Goal: Task Accomplishment & Management: Use online tool/utility

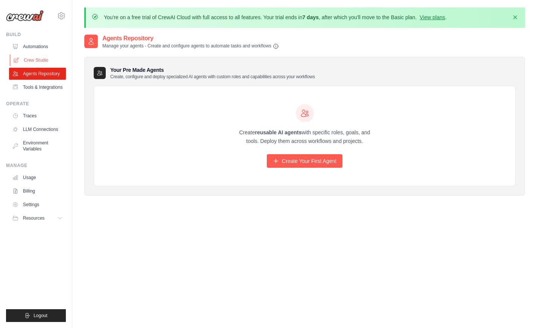
click at [32, 59] on link "Crew Studio" at bounding box center [38, 60] width 57 height 12
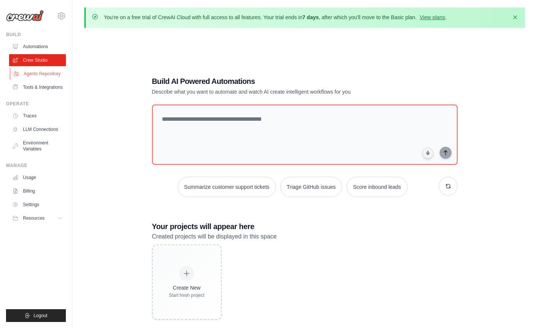
click at [51, 70] on link "Agents Repository" at bounding box center [38, 74] width 57 height 12
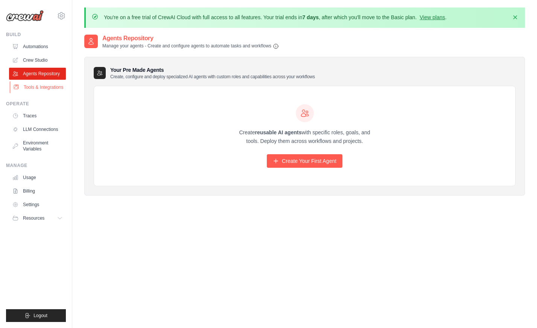
click at [39, 89] on link "Tools & Integrations" at bounding box center [38, 87] width 57 height 12
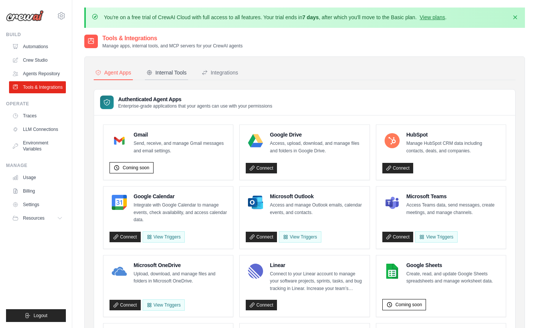
click at [184, 75] on div "Internal Tools" at bounding box center [166, 73] width 40 height 8
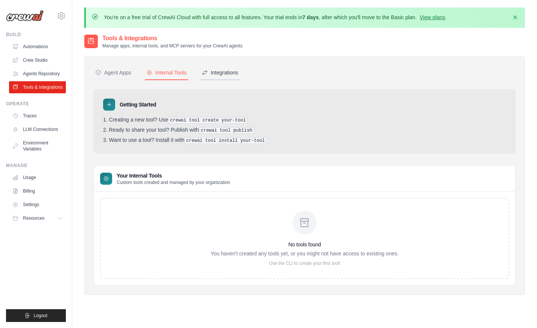
click at [223, 76] on button "Integrations" at bounding box center [219, 73] width 39 height 14
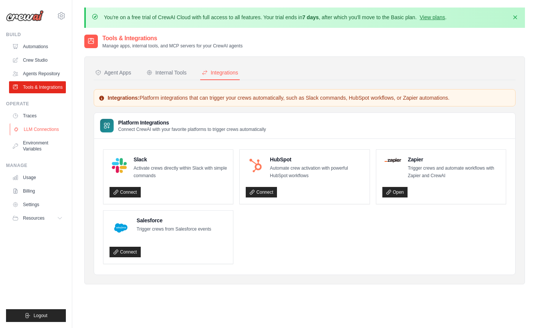
click at [43, 129] on link "LLM Connections" at bounding box center [38, 129] width 57 height 12
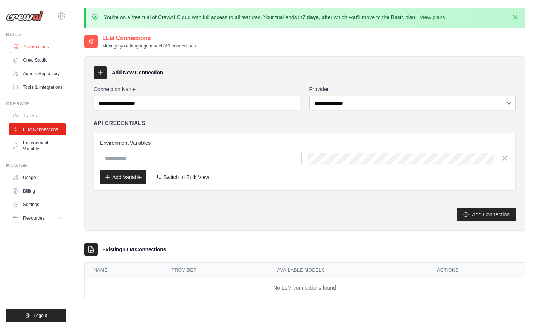
click at [39, 45] on link "Automations" at bounding box center [38, 47] width 57 height 12
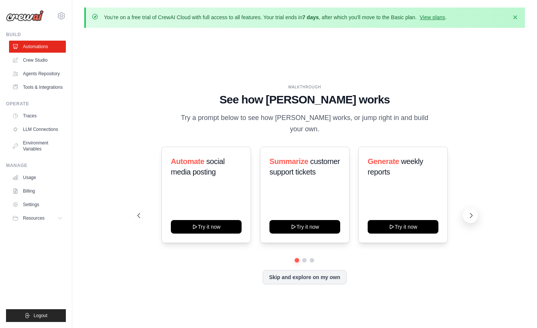
click at [467, 212] on icon at bounding box center [471, 216] width 8 height 8
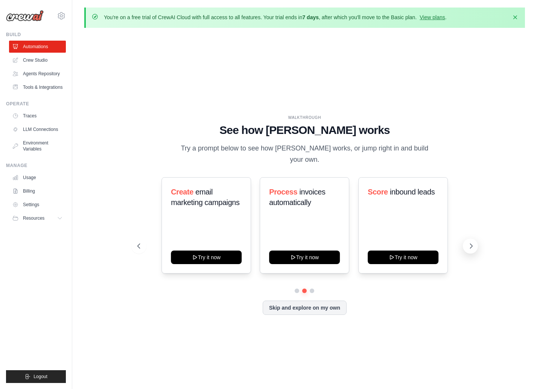
click at [471, 243] on icon at bounding box center [471, 246] width 8 height 8
click at [38, 58] on link "Crew Studio" at bounding box center [38, 60] width 57 height 12
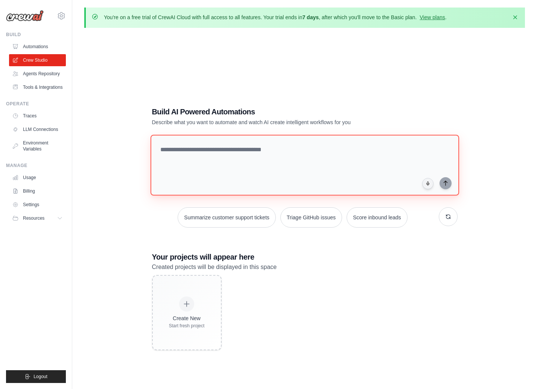
click at [214, 157] on textarea at bounding box center [304, 165] width 308 height 61
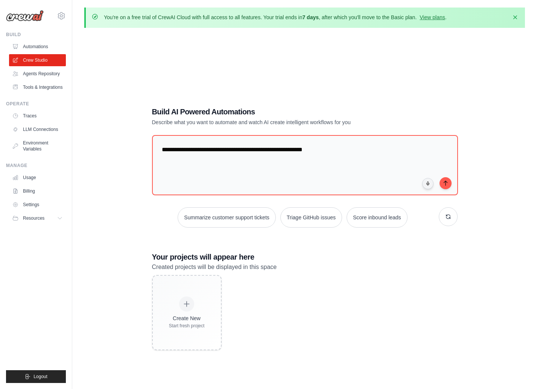
click at [137, 112] on div "**********" at bounding box center [304, 228] width 440 height 389
click at [128, 78] on div "**********" at bounding box center [304, 228] width 440 height 389
click at [149, 223] on div "**********" at bounding box center [304, 228] width 323 height 268
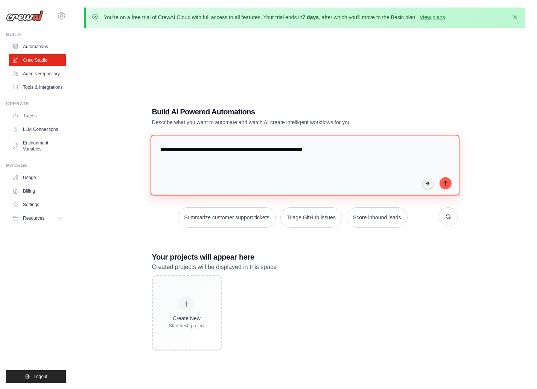
click at [374, 150] on textarea "**********" at bounding box center [304, 165] width 309 height 61
type textarea "**********"
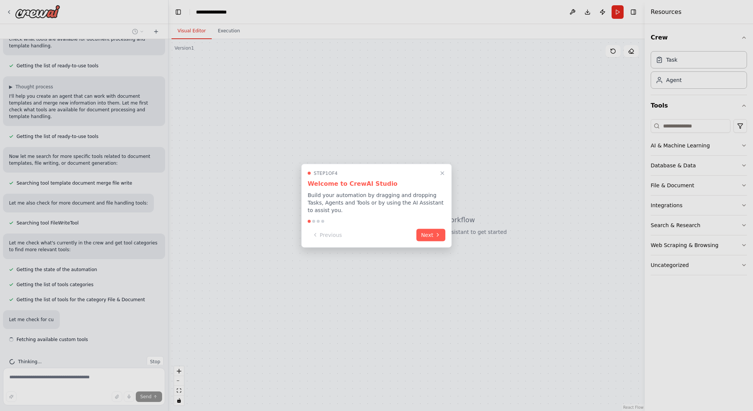
scroll to position [72, 0]
click at [542, 167] on div at bounding box center [376, 205] width 753 height 411
click at [431, 231] on button "Next" at bounding box center [430, 234] width 29 height 12
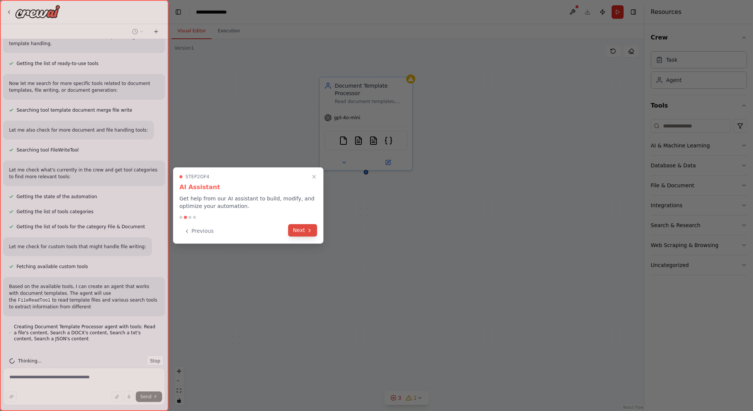
click at [306, 226] on button "Next" at bounding box center [302, 230] width 29 height 12
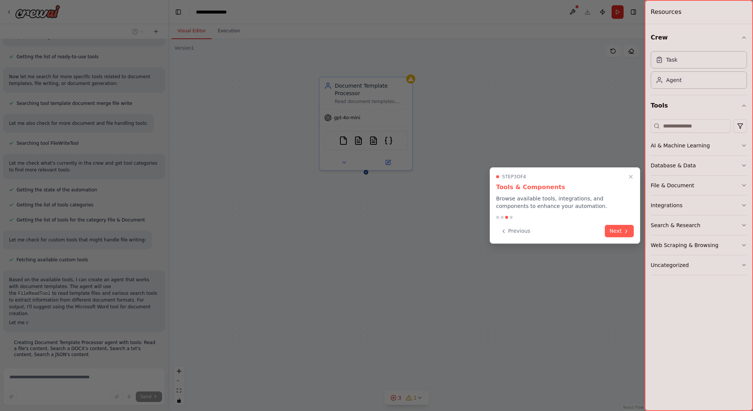
scroll to position [160, 0]
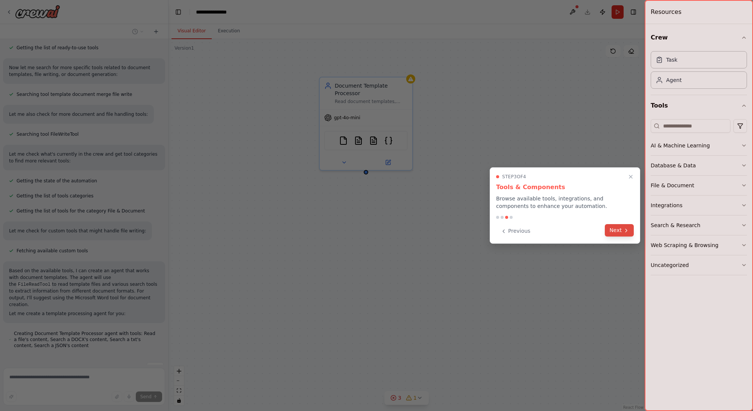
click at [542, 231] on button "Next" at bounding box center [619, 230] width 29 height 12
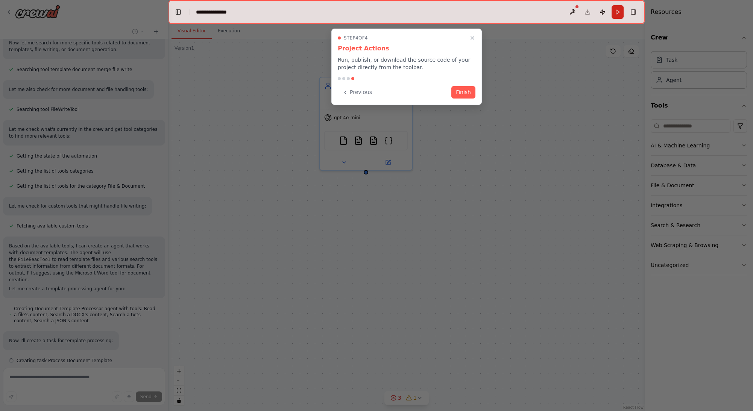
scroll to position [200, 0]
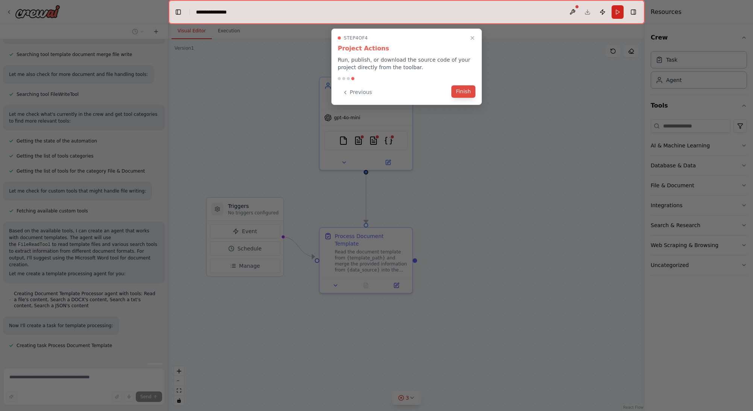
click at [461, 91] on button "Finish" at bounding box center [463, 91] width 24 height 12
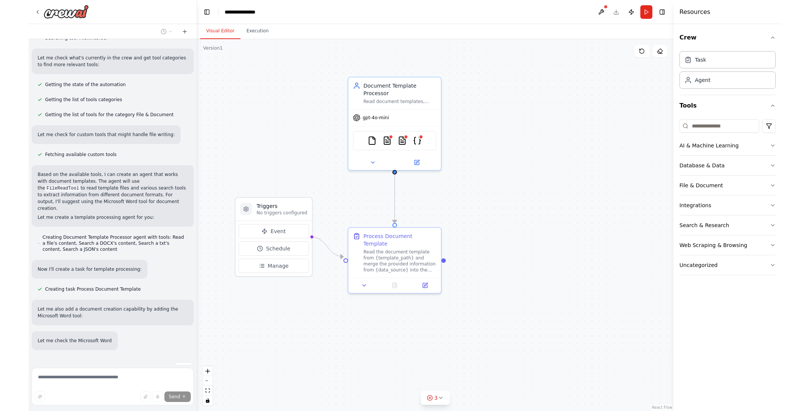
scroll to position [271, 0]
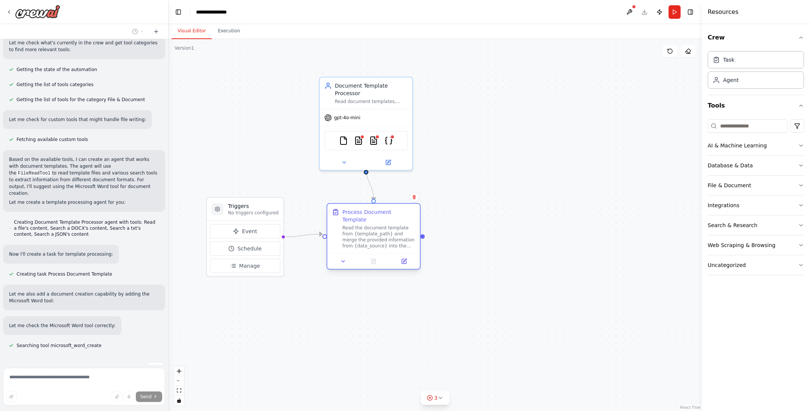
drag, startPoint x: 384, startPoint y: 261, endPoint x: 391, endPoint y: 240, distance: 22.5
click at [391, 240] on div "Read the document template from {template_path} and merge the provided informat…" at bounding box center [378, 237] width 73 height 24
click at [522, 221] on div ".deletable-edge-delete-btn { width: 20px; height: 20px; border: 0px solid #ffff…" at bounding box center [434, 225] width 533 height 372
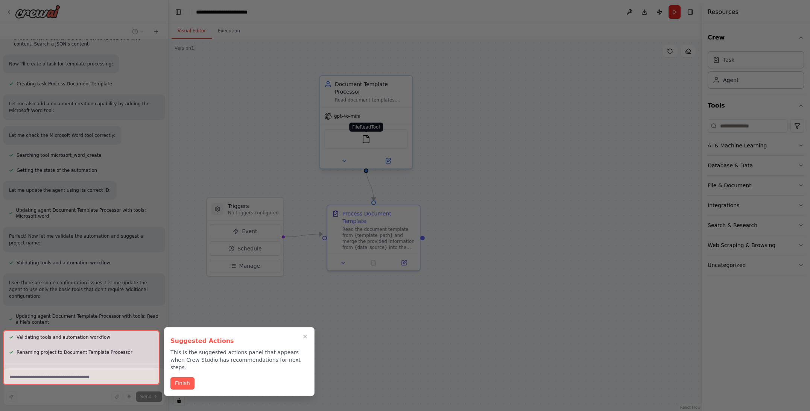
scroll to position [522, 0]
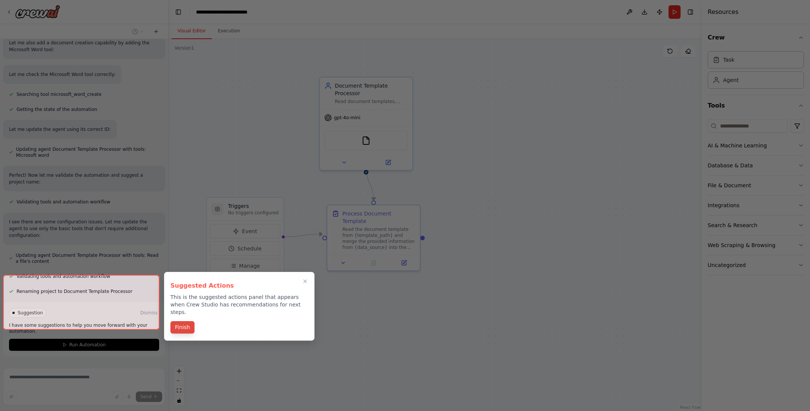
click at [179, 321] on button "Finish" at bounding box center [182, 327] width 24 height 12
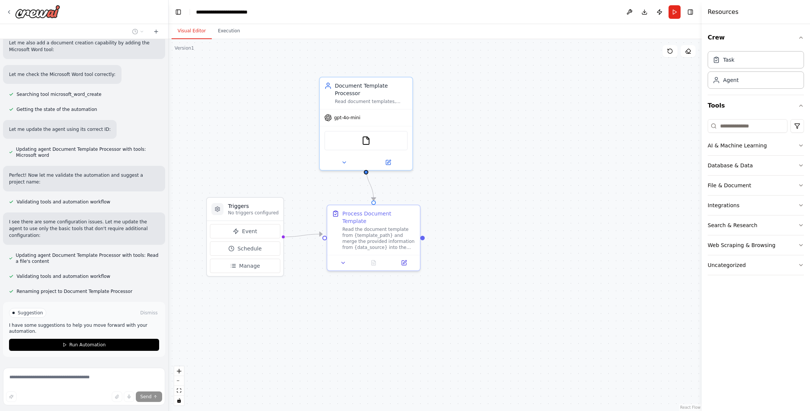
click at [72, 322] on p "I have some suggestions to help you move forward with your automation." at bounding box center [84, 328] width 150 height 12
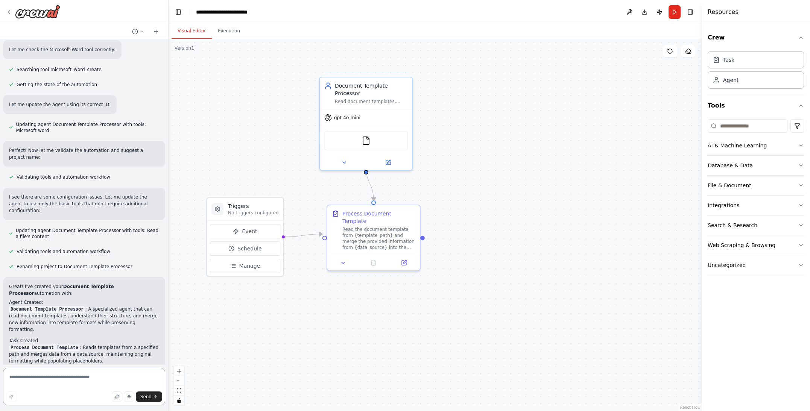
scroll to position [546, 0]
click at [344, 258] on icon at bounding box center [343, 261] width 6 height 6
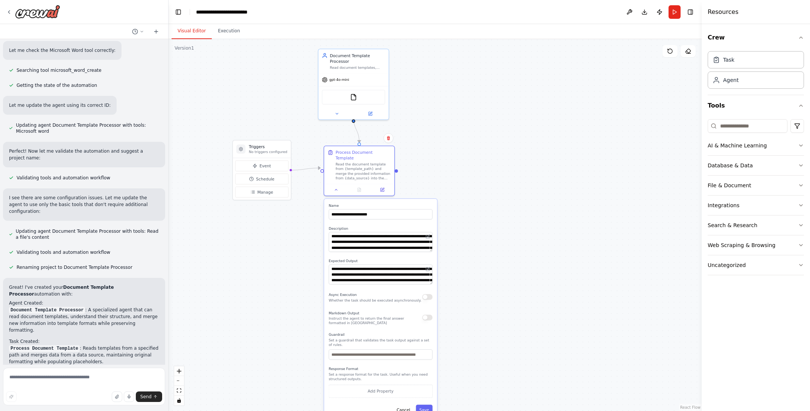
drag, startPoint x: 504, startPoint y: 347, endPoint x: 502, endPoint y: 273, distance: 74.9
click at [502, 273] on div ".deletable-edge-delete-btn { width: 20px; height: 20px; border: 0px solid #ffff…" at bounding box center [434, 225] width 533 height 372
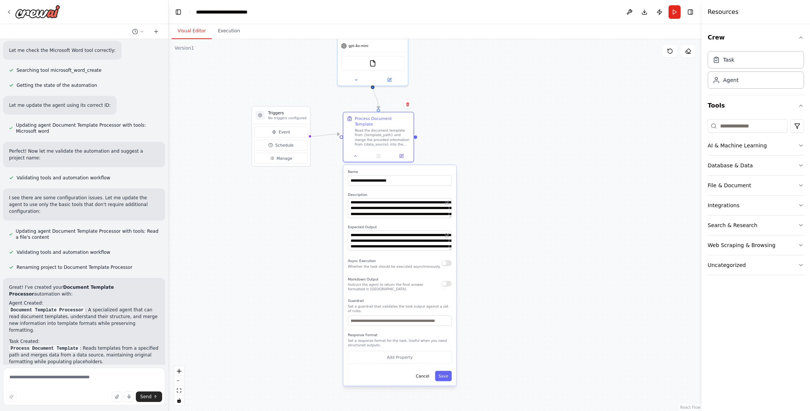
drag, startPoint x: 481, startPoint y: 332, endPoint x: 502, endPoint y: 294, distance: 43.6
click at [502, 294] on div ".deletable-edge-delete-btn { width: 20px; height: 20px; border: 0px solid #ffff…" at bounding box center [434, 225] width 533 height 372
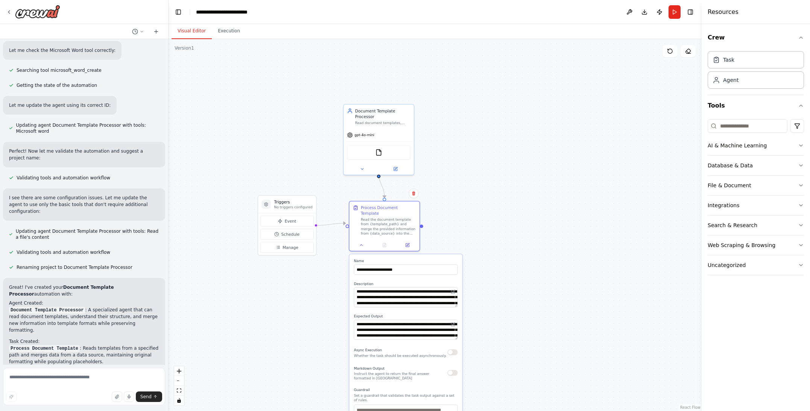
drag, startPoint x: 342, startPoint y: 224, endPoint x: 348, endPoint y: 312, distance: 88.6
click at [348, 312] on div ".deletable-edge-delete-btn { width: 20px; height: 20px; border: 0px solid #ffff…" at bounding box center [434, 225] width 533 height 372
click at [382, 151] on div "FileReadTool" at bounding box center [378, 151] width 63 height 15
click at [384, 144] on div "FileReadTool" at bounding box center [378, 151] width 63 height 15
click at [378, 149] on div "FileReadTool" at bounding box center [378, 151] width 63 height 15
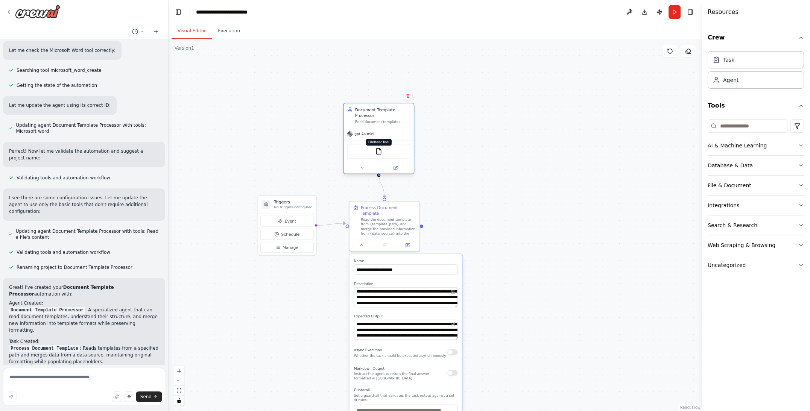
click at [377, 148] on img at bounding box center [378, 151] width 7 height 7
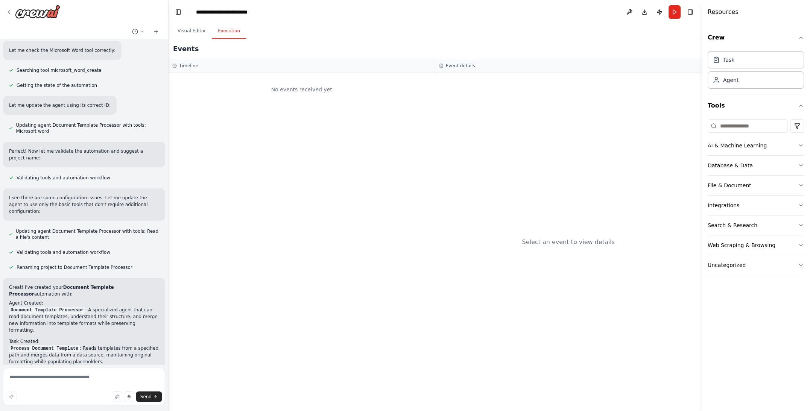
click at [229, 35] on button "Execution" at bounding box center [229, 31] width 34 height 16
click at [196, 30] on button "Visual Editor" at bounding box center [191, 31] width 40 height 16
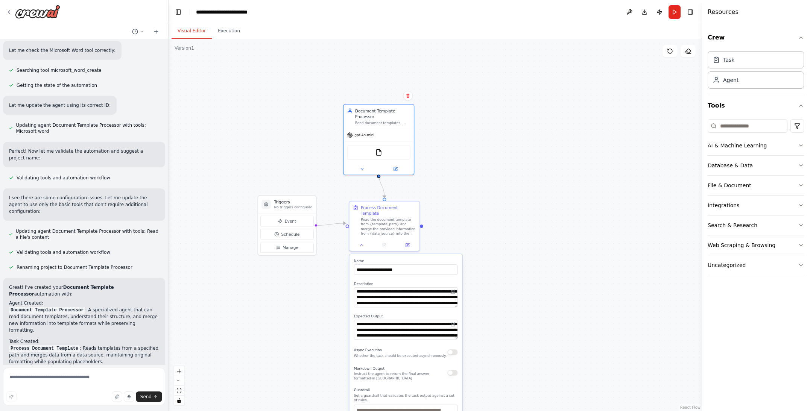
click at [278, 144] on div ".deletable-edge-delete-btn { width: 20px; height: 20px; border: 0px solid #ffff…" at bounding box center [434, 225] width 533 height 372
click at [523, 214] on div ".deletable-edge-delete-btn { width: 20px; height: 20px; border: 0px solid #ffff…" at bounding box center [434, 225] width 533 height 372
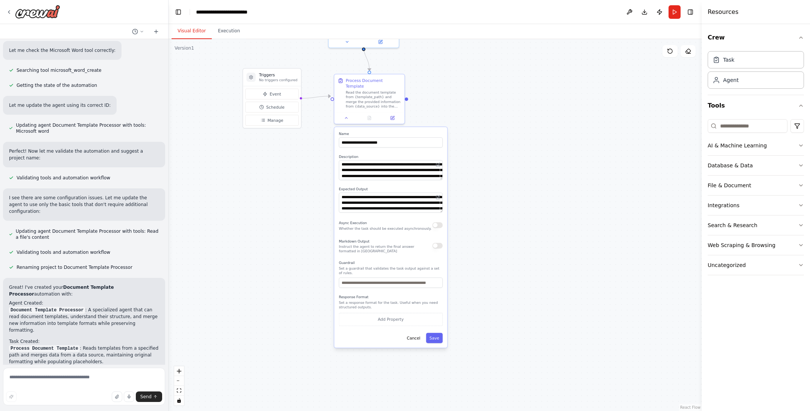
drag, startPoint x: 502, startPoint y: 239, endPoint x: 486, endPoint y: 226, distance: 21.1
click at [490, 116] on div ".deletable-edge-delete-btn { width: 20px; height: 20px; border: 0px solid #ffff…" at bounding box center [434, 225] width 533 height 372
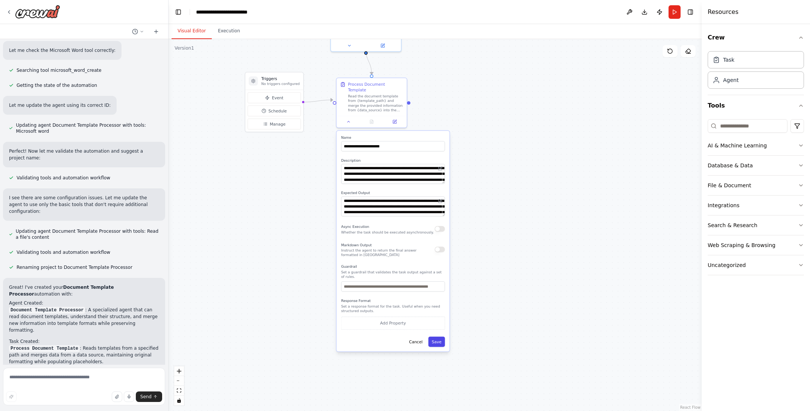
click at [442, 337] on button "Save" at bounding box center [436, 342] width 17 height 10
click at [393, 117] on button at bounding box center [395, 120] width 20 height 7
click at [396, 119] on icon at bounding box center [395, 120] width 3 height 3
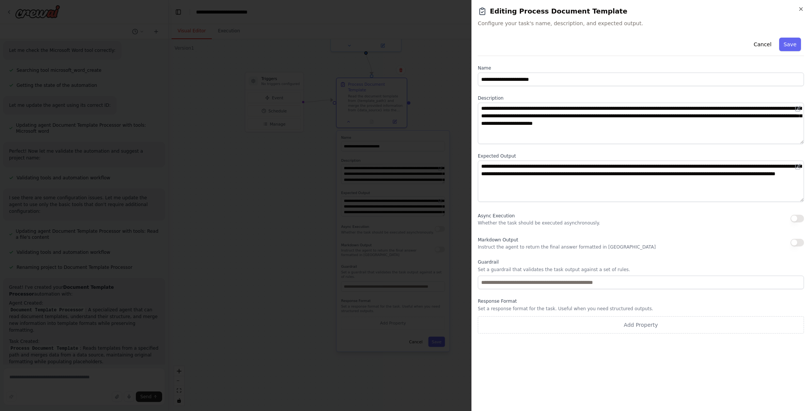
click at [542, 8] on h2 "Editing Process Document Template" at bounding box center [641, 11] width 326 height 11
click at [542, 7] on icon "button" at bounding box center [801, 9] width 6 height 6
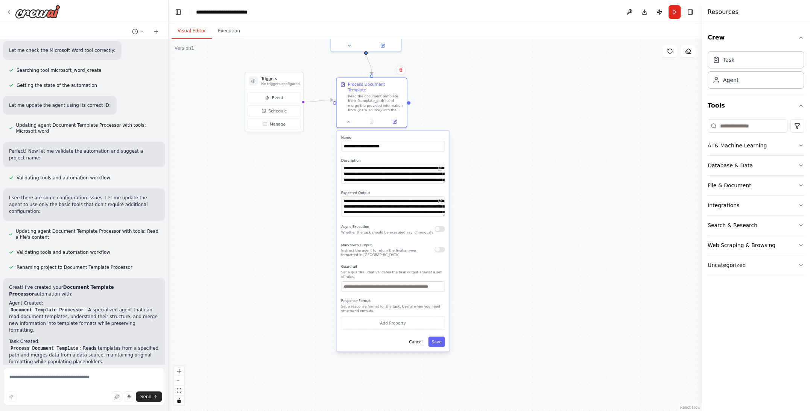
click at [384, 135] on div "**********" at bounding box center [393, 143] width 104 height 16
drag, startPoint x: 407, startPoint y: 327, endPoint x: 407, endPoint y: 331, distance: 4.2
click at [407, 337] on div "Cancel Save" at bounding box center [393, 342] width 104 height 10
click at [413, 337] on button "Cancel" at bounding box center [415, 342] width 20 height 10
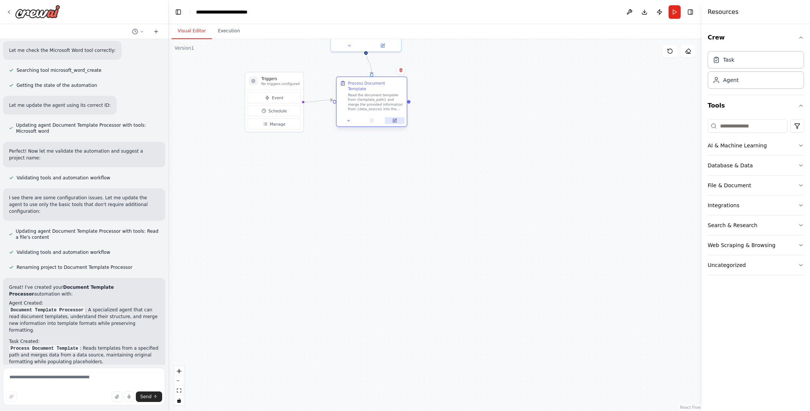
click at [395, 119] on icon at bounding box center [395, 120] width 3 height 3
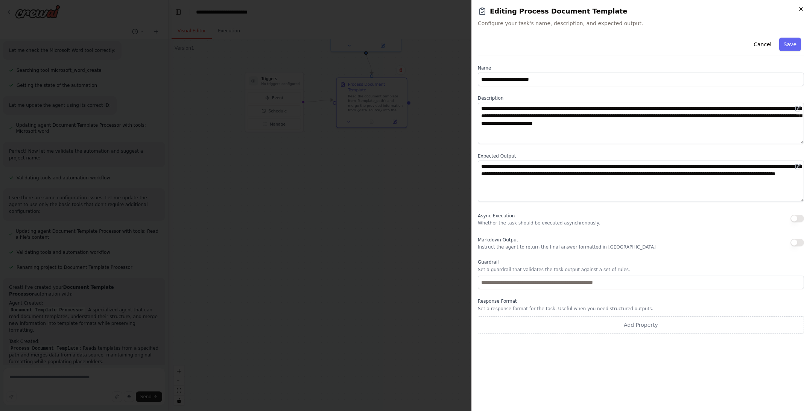
click at [542, 8] on icon "button" at bounding box center [801, 9] width 6 height 6
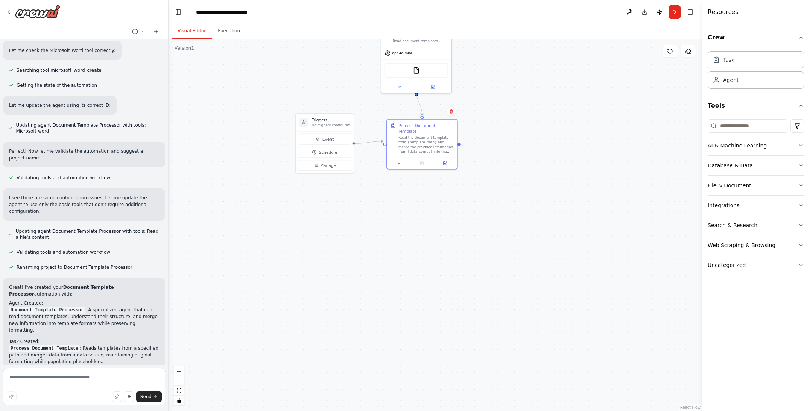
drag, startPoint x: 504, startPoint y: 157, endPoint x: 557, endPoint y: 220, distance: 82.2
click at [542, 217] on div ".deletable-edge-delete-btn { width: 20px; height: 20px; border: 0px solid #ffff…" at bounding box center [434, 225] width 533 height 372
drag, startPoint x: 274, startPoint y: 130, endPoint x: 261, endPoint y: 177, distance: 49.3
click at [266, 175] on div ".deletable-edge-delete-btn { width: 20px; height: 20px; border: 0px solid #ffff…" at bounding box center [434, 225] width 533 height 372
click at [35, 385] on textarea at bounding box center [84, 387] width 162 height 38
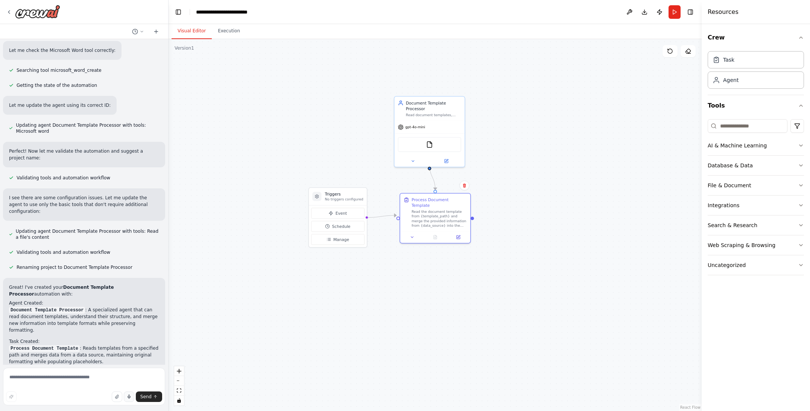
click at [129, 388] on icon "button" at bounding box center [129, 396] width 5 height 5
click at [156, 388] on icon "submit" at bounding box center [155, 396] width 5 height 5
click at [129, 388] on rect "button" at bounding box center [128, 396] width 3 height 3
type textarea "**********"
click at [150, 388] on span "Send" at bounding box center [145, 397] width 11 height 6
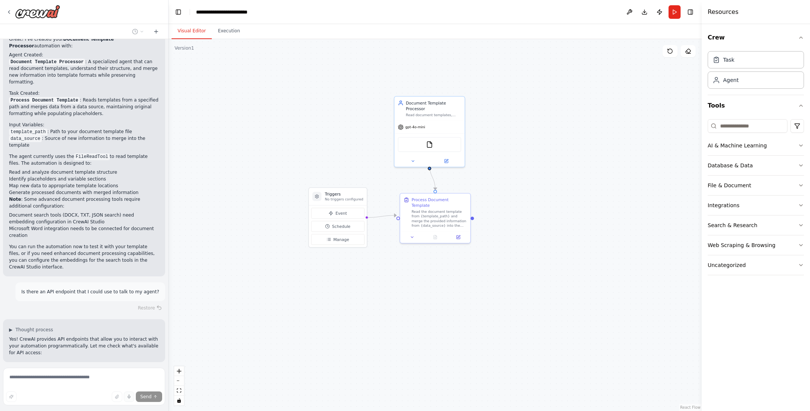
scroll to position [801, 0]
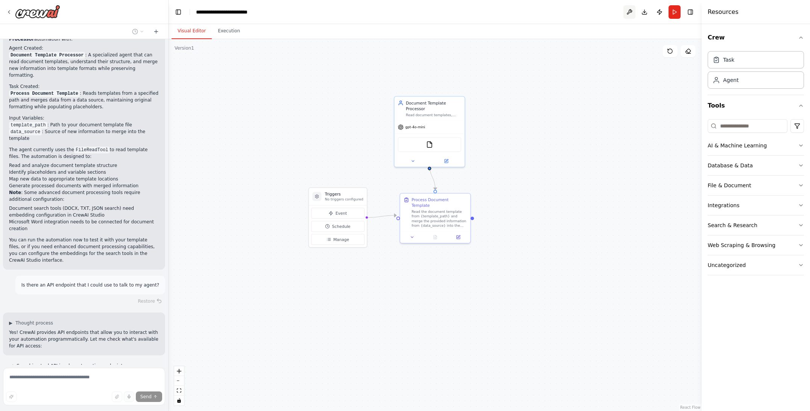
click at [542, 14] on button at bounding box center [629, 12] width 12 height 14
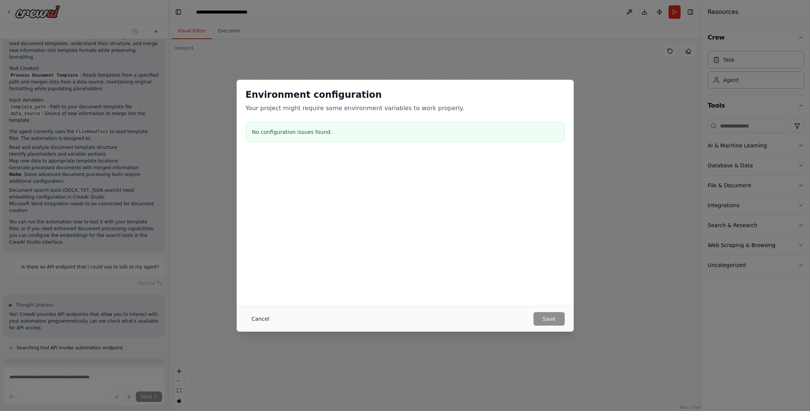
click at [261, 320] on button "Cancel" at bounding box center [261, 319] width 30 height 14
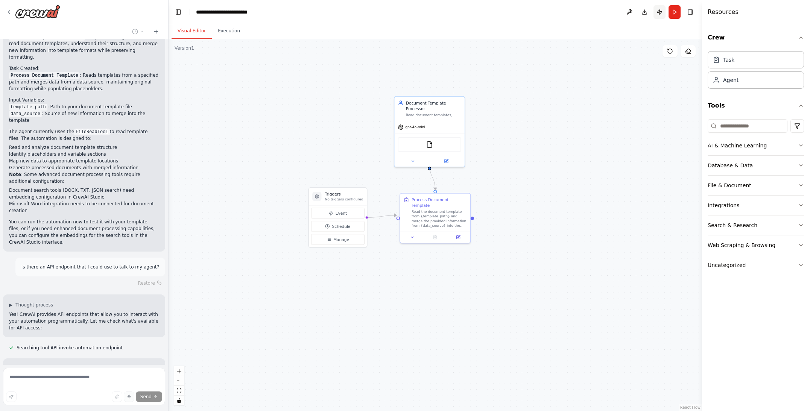
click at [542, 11] on button "Publish" at bounding box center [659, 12] width 12 height 14
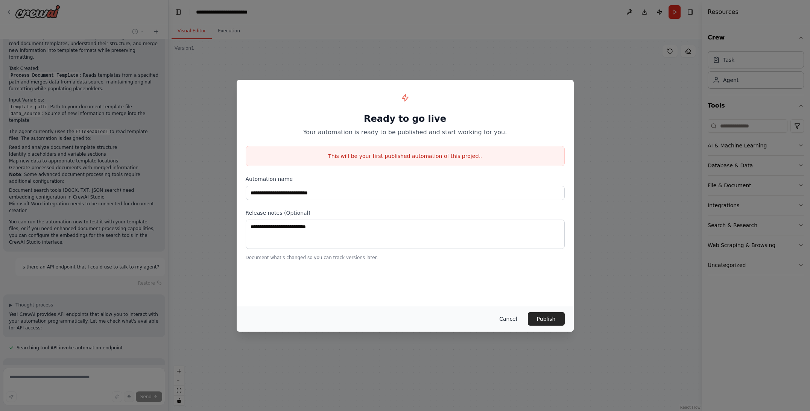
click at [509, 317] on button "Cancel" at bounding box center [508, 319] width 30 height 14
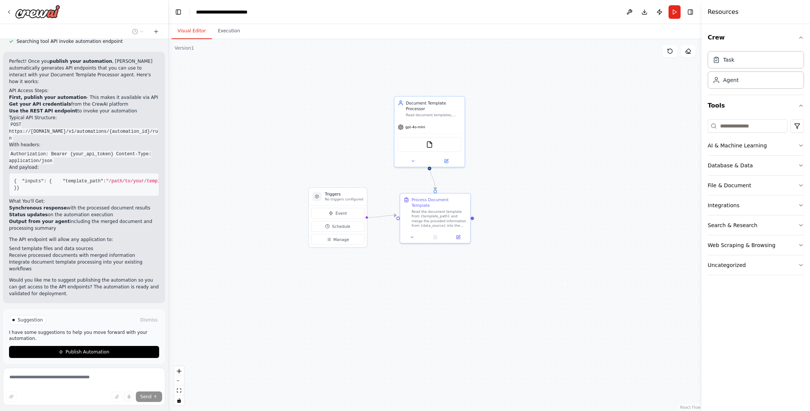
scroll to position [1126, 0]
